Goal: Information Seeking & Learning: Learn about a topic

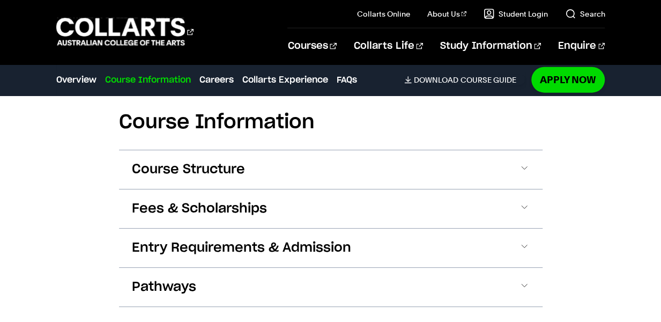
scroll to position [1233, 0]
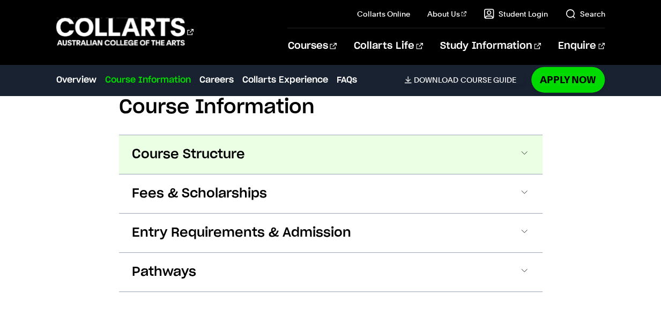
click at [223, 152] on span "Course Structure" at bounding box center [188, 154] width 113 height 17
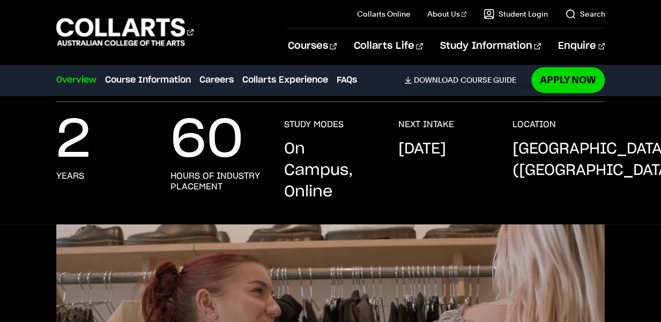
scroll to position [0, 0]
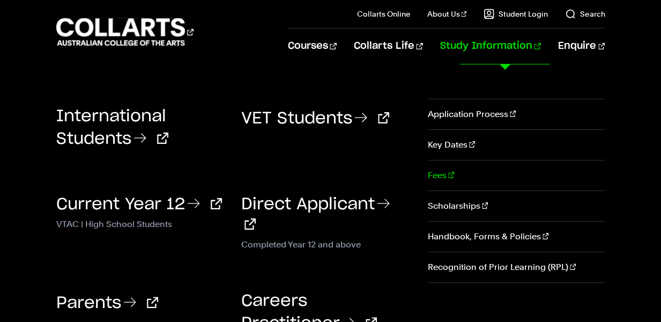
click at [440, 172] on link "Fees" at bounding box center [516, 175] width 177 height 30
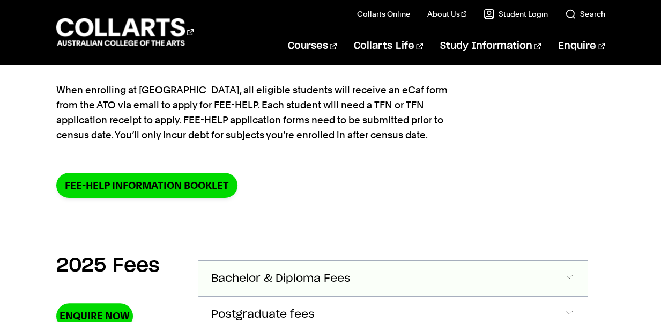
scroll to position [322, 0]
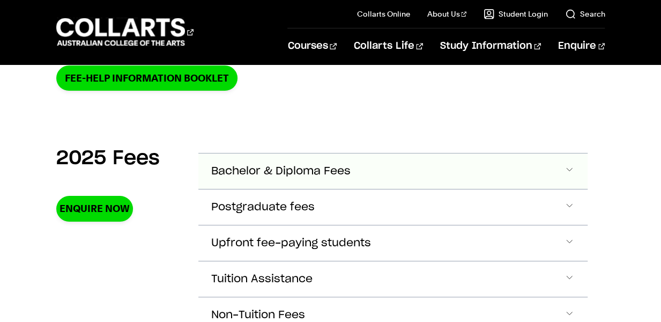
click at [302, 172] on span "Bachelor & Diploma Fees" at bounding box center [280, 171] width 139 height 12
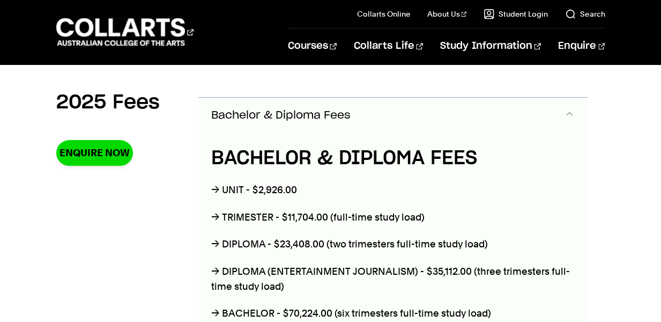
scroll to position [218, 0]
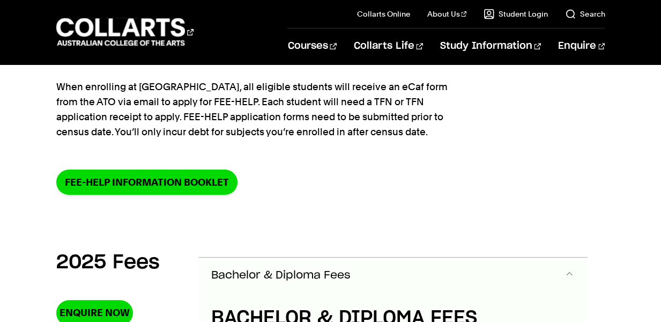
click at [440, 151] on section "Home Study information Fees Fees All higher education courses offered at Collar…" at bounding box center [330, 38] width 549 height 382
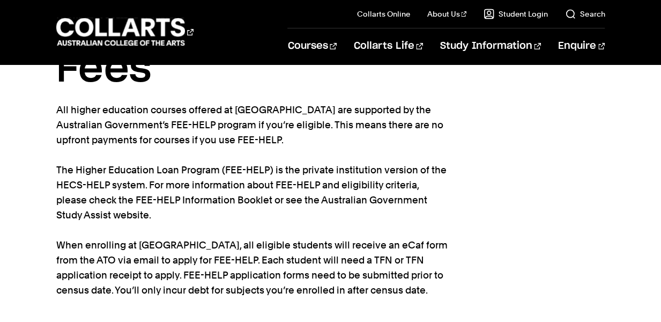
scroll to position [0, 0]
